Goal: Transaction & Acquisition: Subscribe to service/newsletter

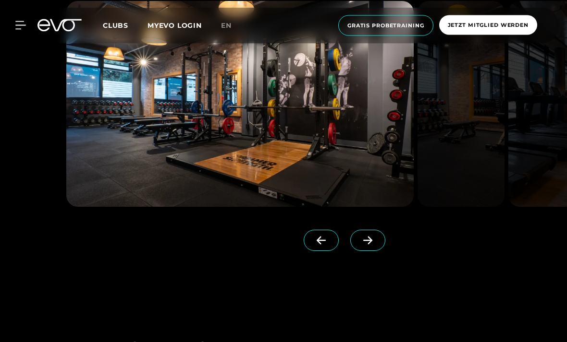
scroll to position [804, 0]
click at [375, 245] on icon at bounding box center [367, 240] width 17 height 9
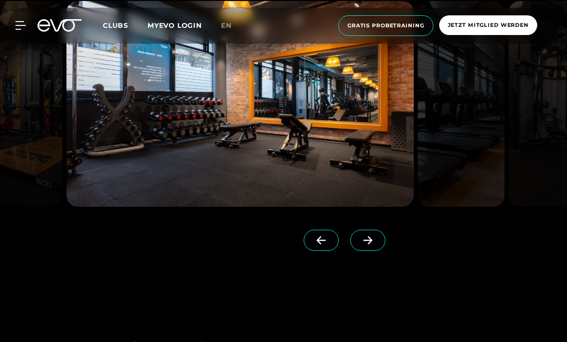
click at [372, 245] on icon at bounding box center [367, 240] width 17 height 9
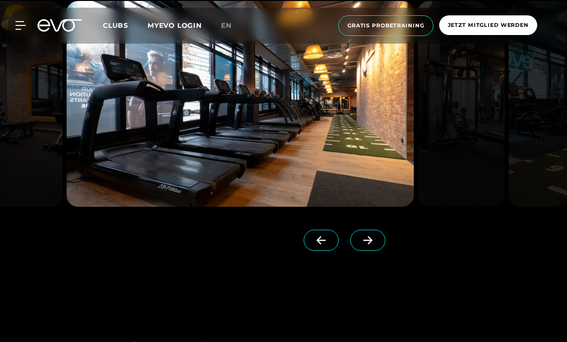
click at [372, 245] on icon at bounding box center [367, 240] width 17 height 9
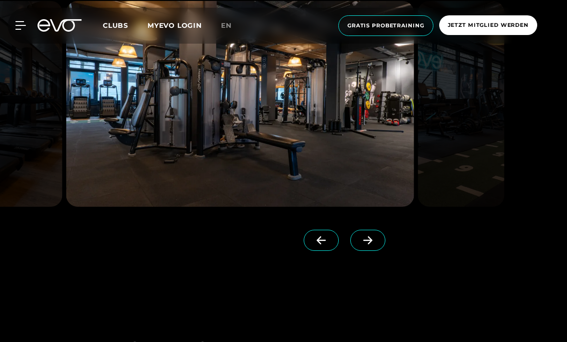
click at [374, 245] on icon at bounding box center [367, 240] width 17 height 9
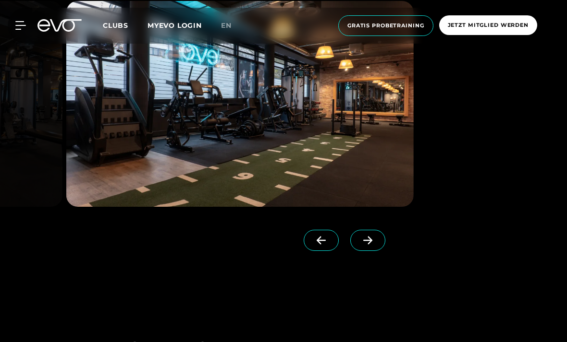
click at [374, 245] on icon at bounding box center [367, 240] width 17 height 9
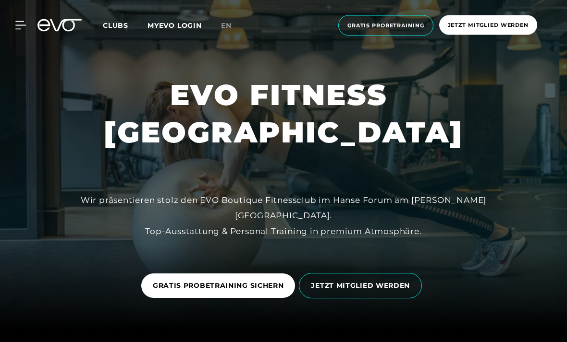
scroll to position [0, 0]
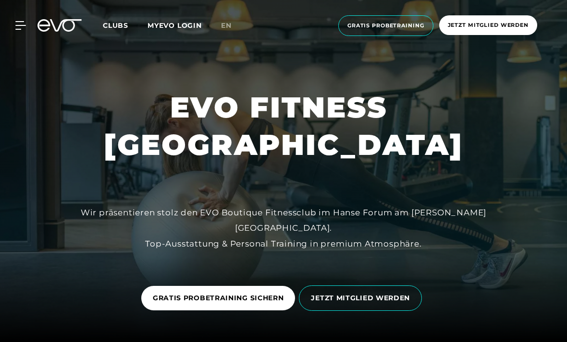
click at [112, 14] on div "MyEVO Login Über EVO Mitgliedschaften Probetraining TAGESPASS EVO Studios [GEOG…" at bounding box center [283, 26] width 563 height 36
click at [23, 22] on icon at bounding box center [20, 26] width 10 height 8
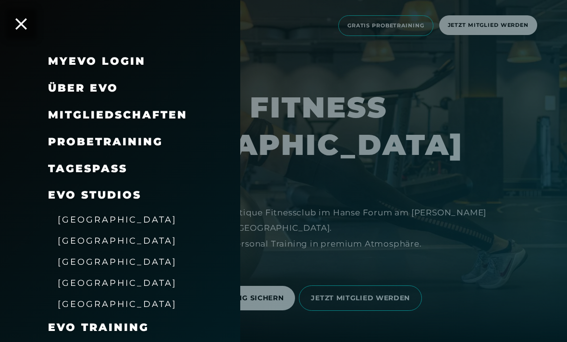
click at [104, 85] on span "Über EVO" at bounding box center [83, 88] width 70 height 13
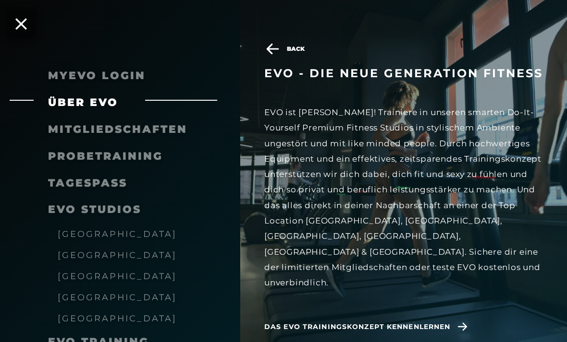
click at [445, 315] on span "Das EVO Trainingskonzept kennenlernen" at bounding box center [367, 327] width 206 height 24
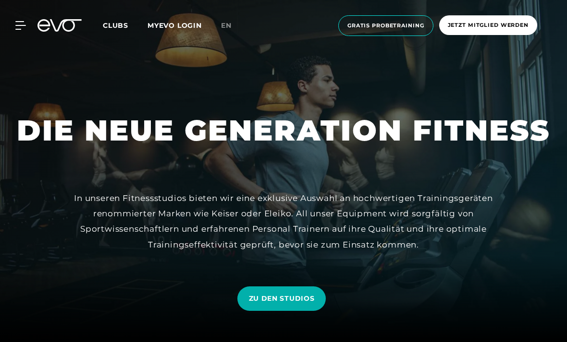
click at [58, 28] on icon at bounding box center [66, 25] width 32 height 12
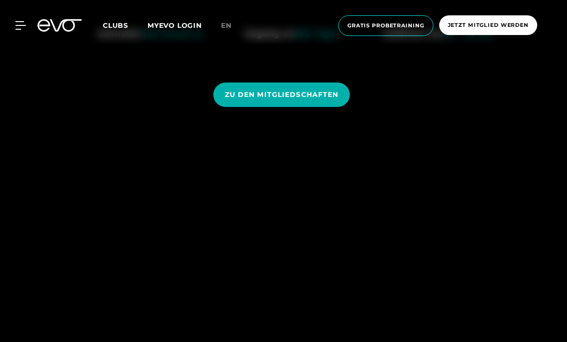
scroll to position [845, 0]
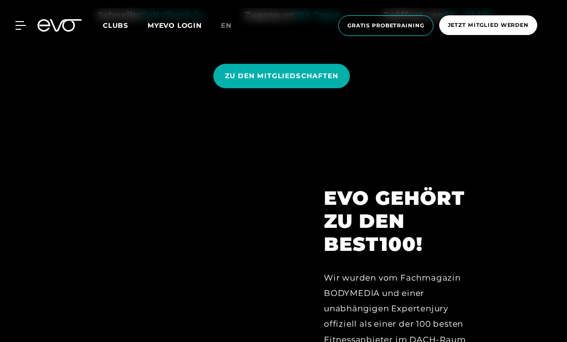
click at [312, 88] on span "ZU DEN MITGLIEDSCHAFTEN" at bounding box center [281, 76] width 137 height 24
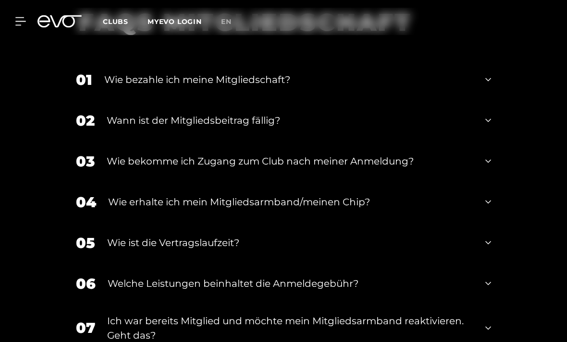
scroll to position [1409, 0]
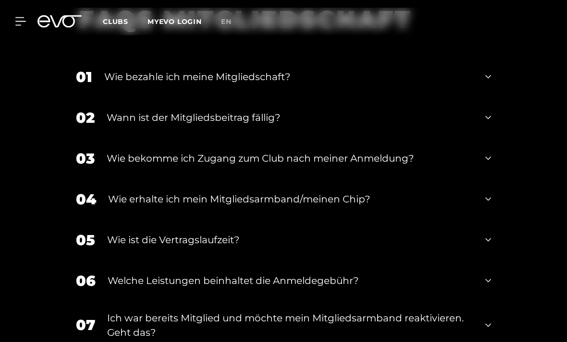
click at [490, 124] on icon at bounding box center [488, 118] width 6 height 12
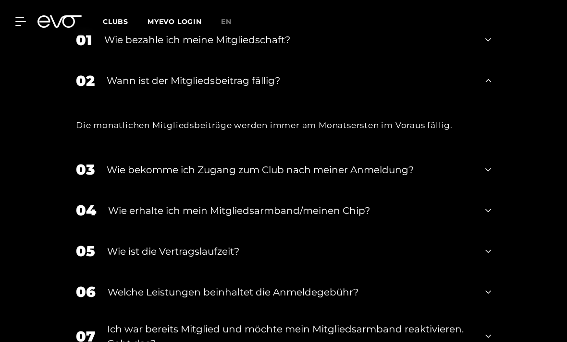
scroll to position [1449, 0]
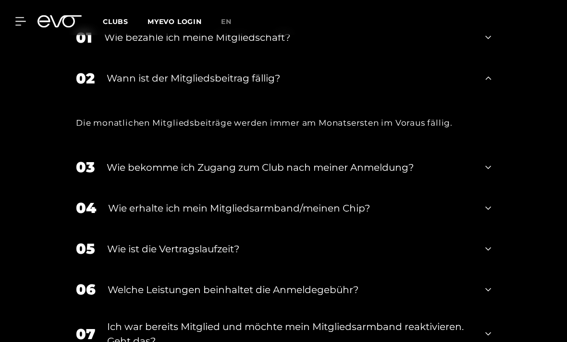
click at [489, 170] on icon at bounding box center [488, 167] width 6 height 3
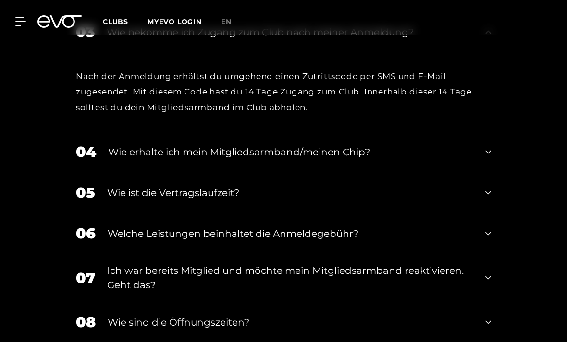
scroll to position [1611, 0]
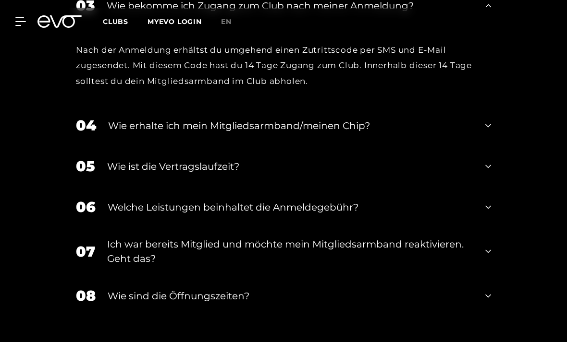
click at [485, 172] on icon at bounding box center [488, 167] width 6 height 12
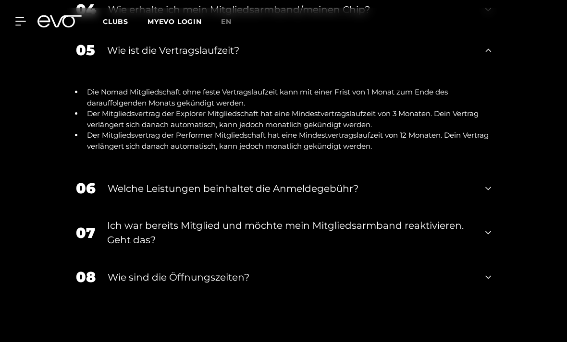
scroll to position [1729, 0]
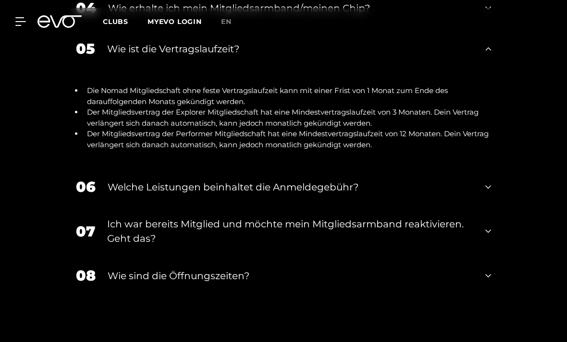
click at [491, 207] on div "06 Welche Leistungen beinhaltet die Anmeldegebühr?" at bounding box center [283, 187] width 434 height 41
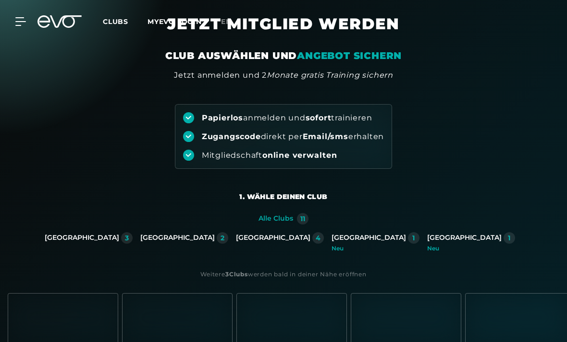
scroll to position [0, 0]
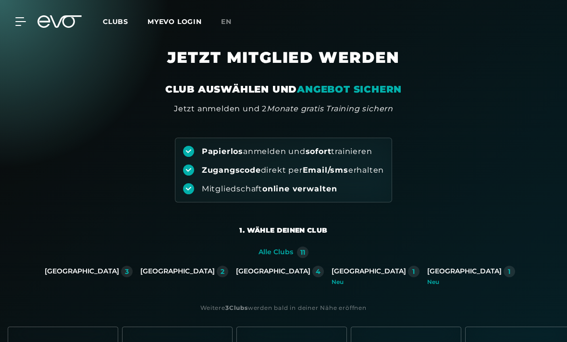
click at [32, 15] on div "MyEVO Login Über EVO Mitgliedschaften Probetraining TAGESPASS EVO Studios [GEOG…" at bounding box center [283, 22] width 563 height 28
click at [62, 18] on icon at bounding box center [66, 21] width 32 height 12
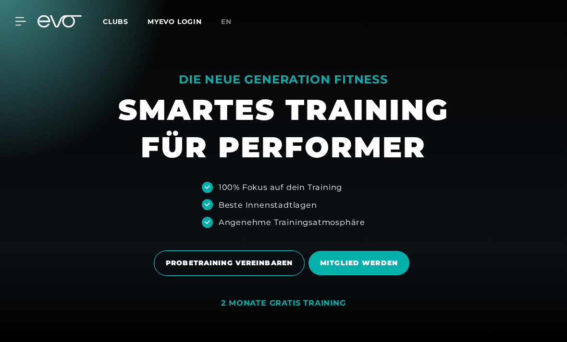
scroll to position [7, 0]
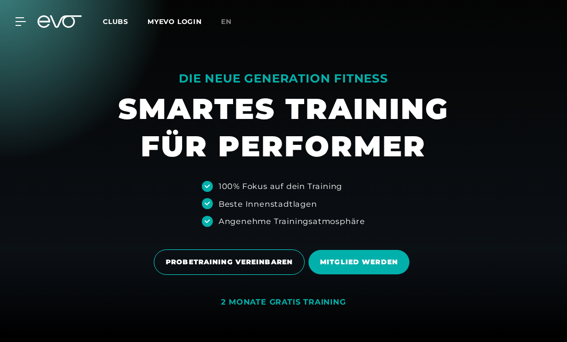
click at [374, 267] on span "MITGLIED WERDEN" at bounding box center [359, 262] width 78 height 10
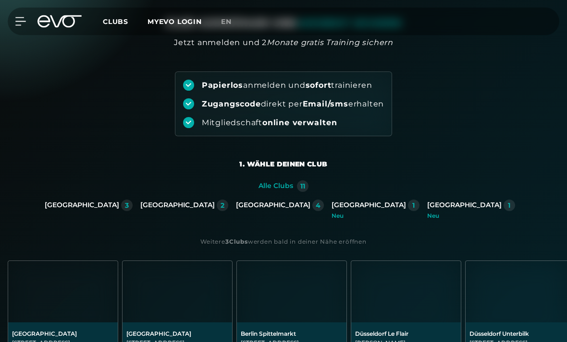
click at [270, 209] on div "[GEOGRAPHIC_DATA]" at bounding box center [273, 206] width 74 height 9
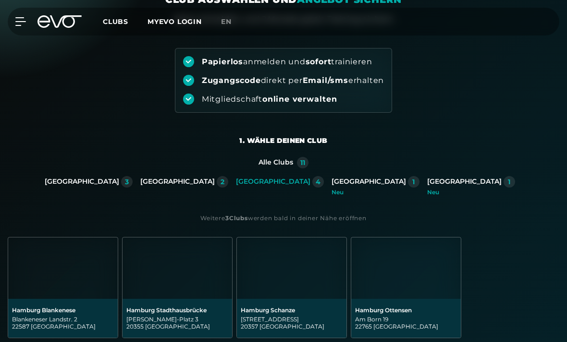
scroll to position [99, 0]
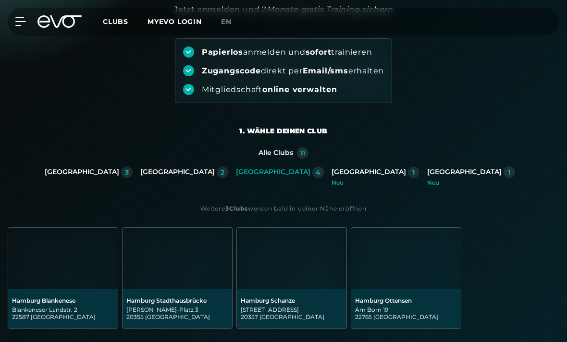
click at [177, 287] on img at bounding box center [176, 258] width 109 height 61
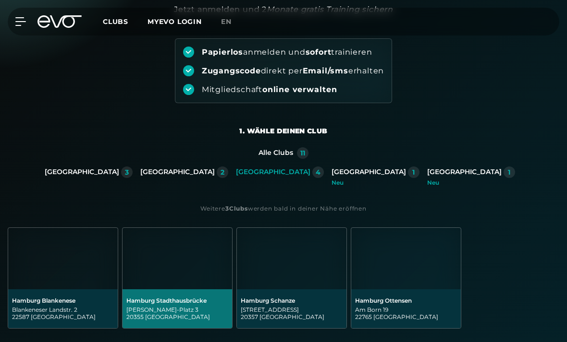
click at [171, 312] on div "[PERSON_NAME]-Platz 3 20355 [GEOGRAPHIC_DATA]" at bounding box center [177, 313] width 102 height 14
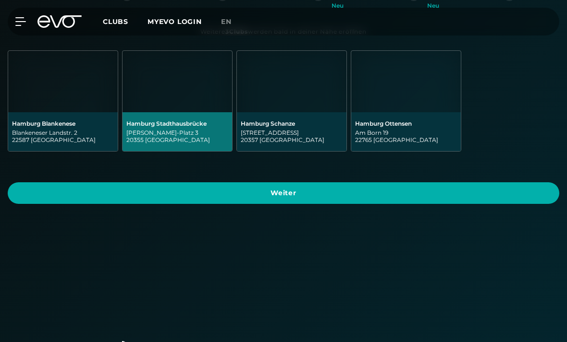
click at [323, 201] on span "Weiter" at bounding box center [283, 193] width 551 height 22
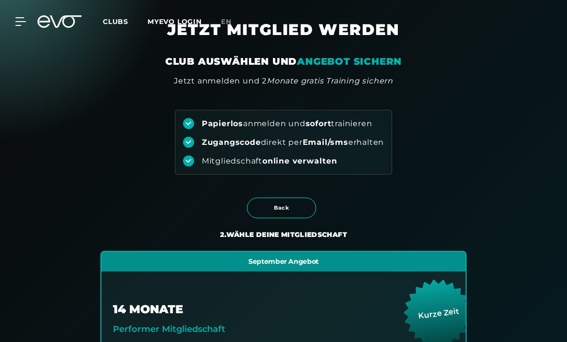
scroll to position [0, 0]
